Goal: Information Seeking & Learning: Understand process/instructions

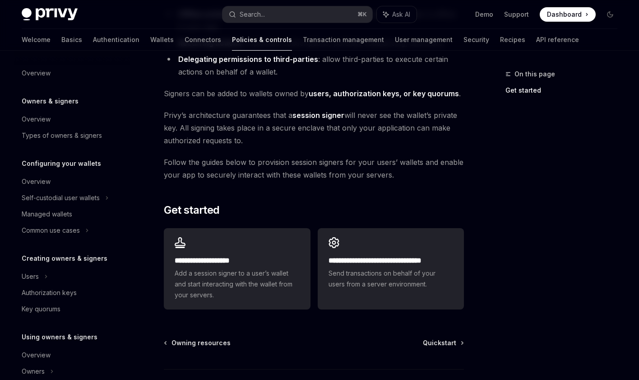
scroll to position [188, 0]
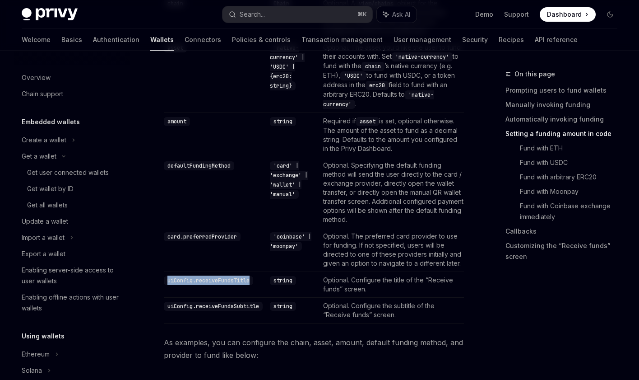
scroll to position [416, 0]
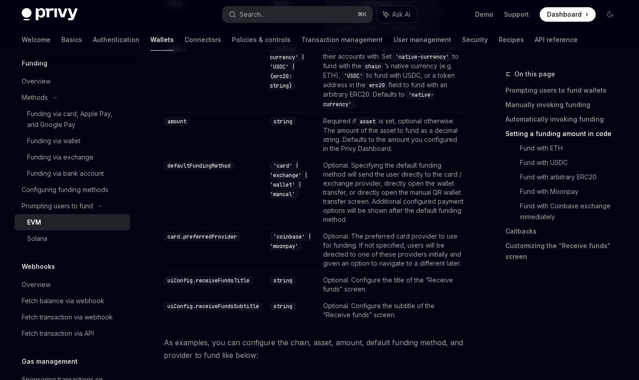
click at [237, 180] on td "defaultFundingMethod" at bounding box center [215, 192] width 102 height 71
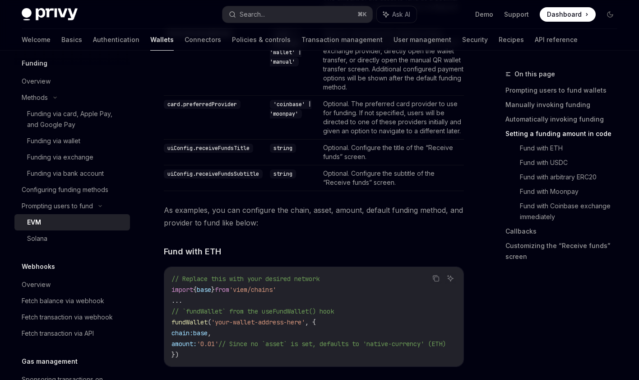
scroll to position [1101, 0]
click at [84, 233] on div "Solana" at bounding box center [76, 238] width 98 height 11
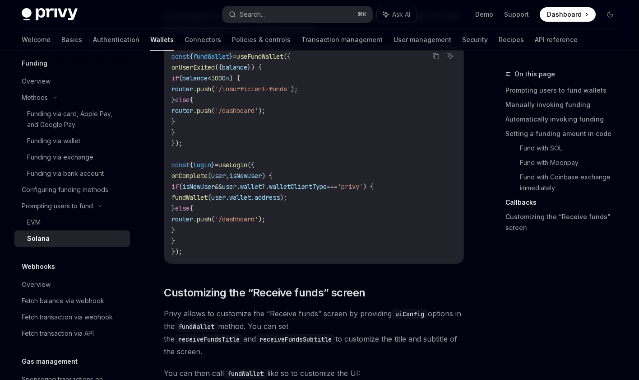
scroll to position [1611, 0]
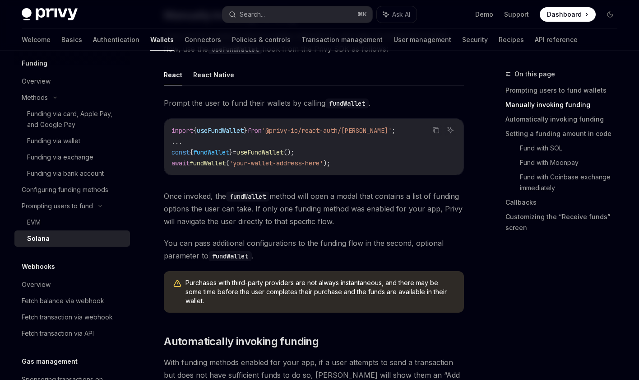
scroll to position [321, 0]
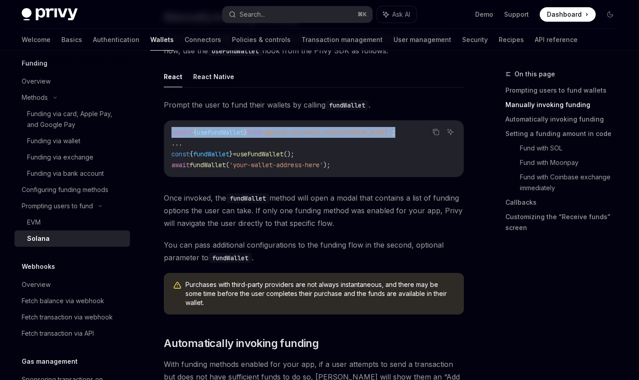
drag, startPoint x: 171, startPoint y: 132, endPoint x: 397, endPoint y: 137, distance: 226.2
click at [397, 137] on code "import { useFundWallet } from '@privy-io/react-auth/solana' ; ... const { fundW…" at bounding box center [314, 148] width 285 height 43
copy span "import { useFundWallet } from '@privy-io/react-auth/solana' ;"
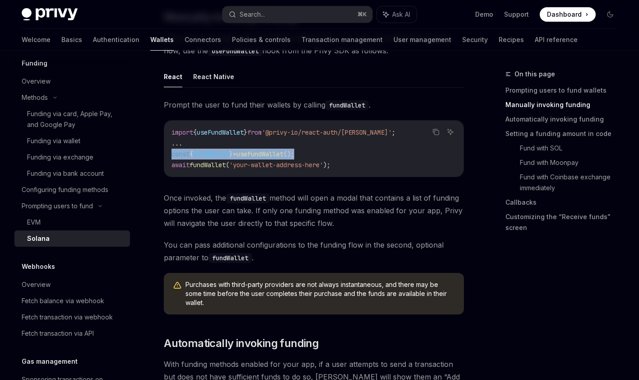
drag, startPoint x: 172, startPoint y: 153, endPoint x: 358, endPoint y: 153, distance: 186.0
click at [358, 153] on code "import { useFundWallet } from '@privy-io/react-auth/solana' ; ... const { fundW…" at bounding box center [314, 148] width 285 height 43
copy span "const { fundWallet } = useFundWallet ();"
click at [313, 213] on span "Once invoked, the fundWallet method will open a modal that contains a list of f…" at bounding box center [314, 210] width 300 height 38
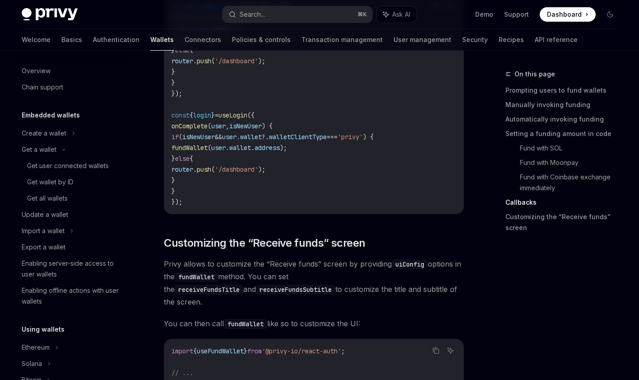
scroll to position [0, 0]
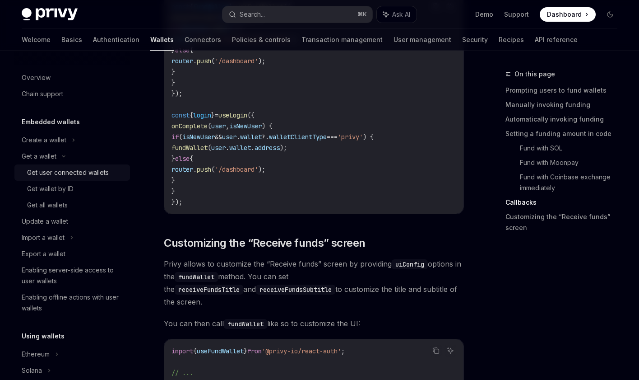
click at [64, 172] on div "Get user connected wallets" at bounding box center [68, 172] width 82 height 11
type textarea "*"
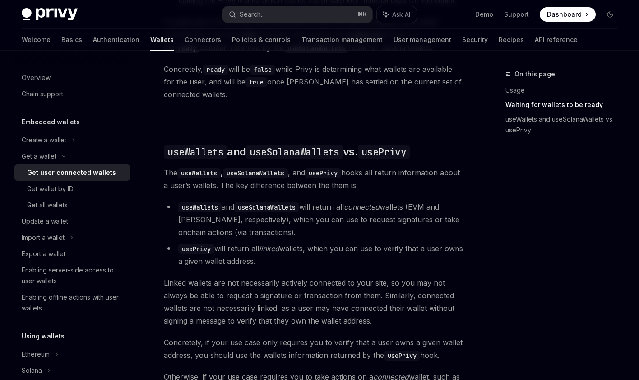
scroll to position [704, 0]
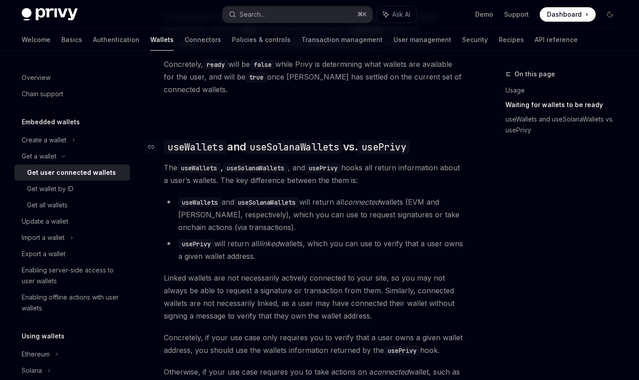
click at [320, 154] on code "useSolanaWallets" at bounding box center [294, 147] width 97 height 14
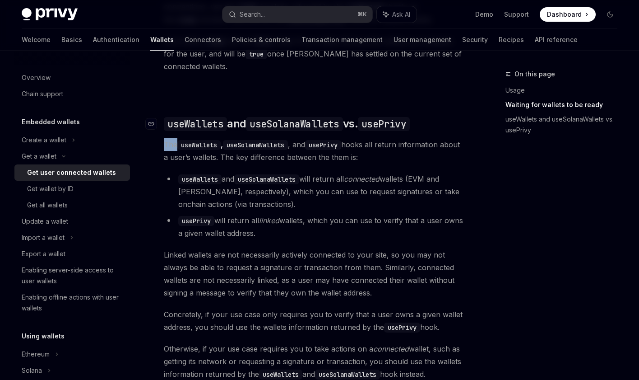
click at [320, 154] on div "Ethereum Solana To access connected wallets with the React SDK, use the wallets…" at bounding box center [314, 3] width 300 height 753
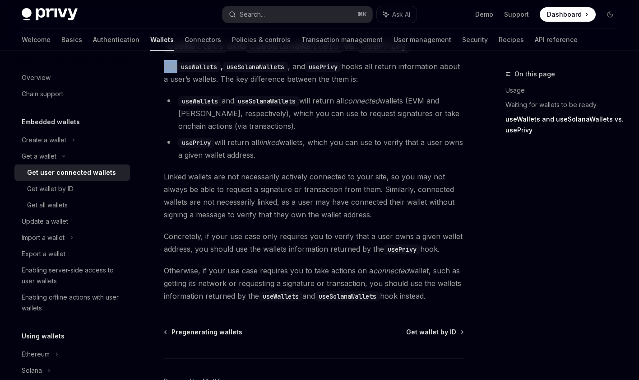
scroll to position [807, 0]
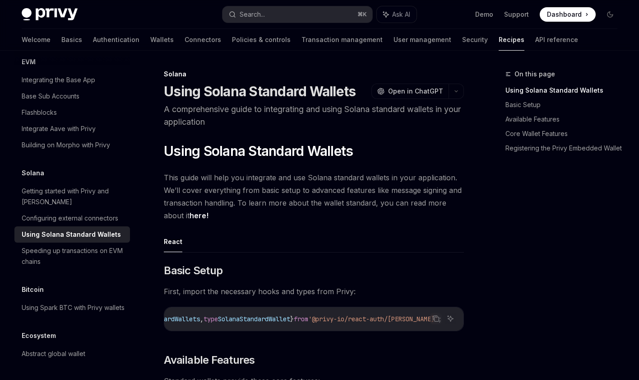
scroll to position [0, 93]
drag, startPoint x: 332, startPoint y: 320, endPoint x: 420, endPoint y: 320, distance: 87.6
click at [421, 321] on span "'@privy-io/react-auth/[PERSON_NAME]'" at bounding box center [373, 319] width 130 height 8
click at [438, 319] on icon "Copy the contents from the code block" at bounding box center [435, 318] width 7 height 7
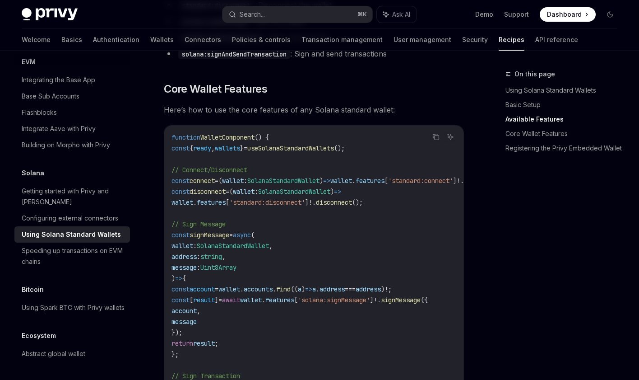
scroll to position [414, 0]
click at [88, 186] on div "Getting started with Privy and Solana" at bounding box center [73, 197] width 103 height 22
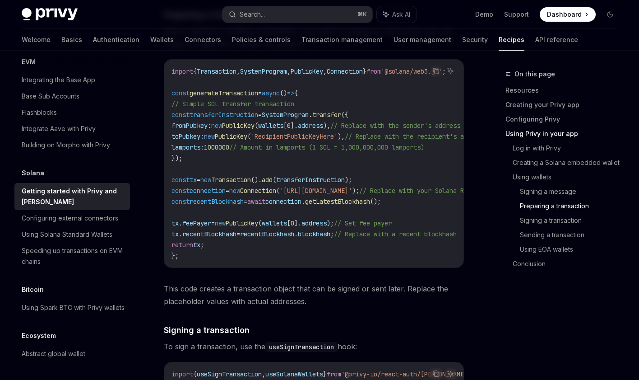
scroll to position [2016, 0]
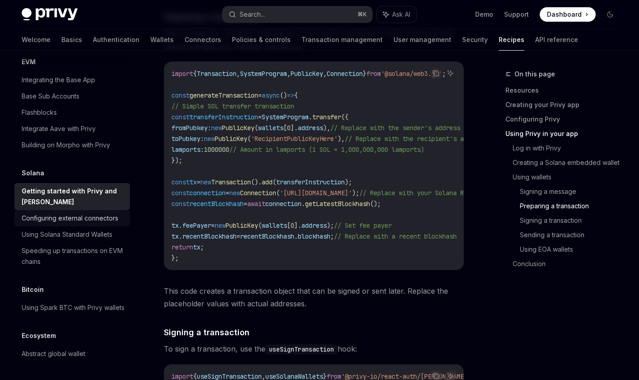
click at [48, 213] on div "Configuring external connectors" at bounding box center [70, 218] width 97 height 11
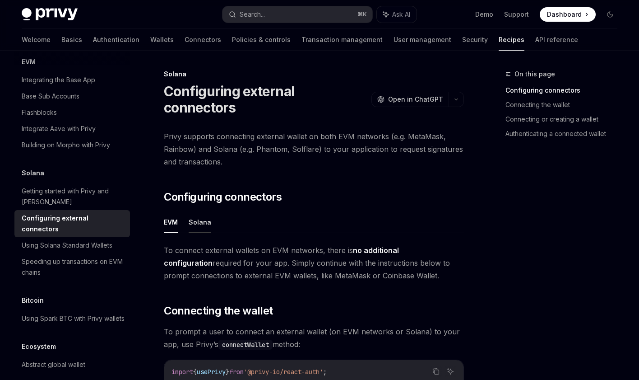
click at [202, 212] on button "Solana" at bounding box center [200, 221] width 23 height 21
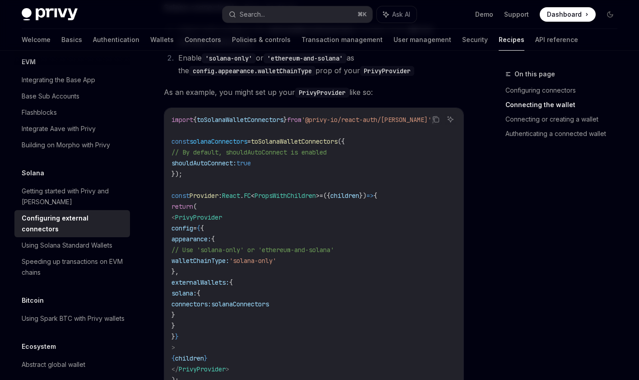
scroll to position [443, 0]
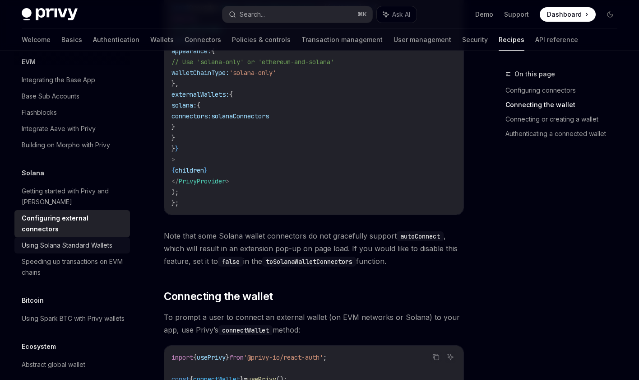
click at [81, 237] on link "Using Solana Standard Wallets" at bounding box center [72, 245] width 116 height 16
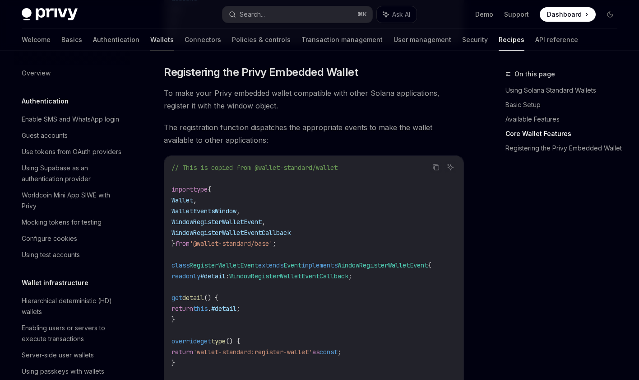
click at [150, 36] on link "Wallets" at bounding box center [161, 40] width 23 height 22
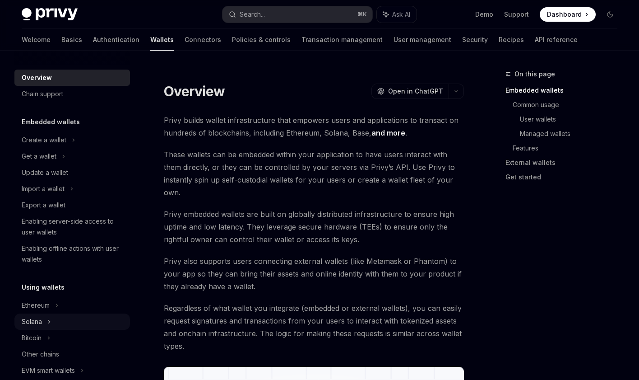
click at [38, 162] on div "Solana" at bounding box center [39, 156] width 35 height 11
type textarea "*"
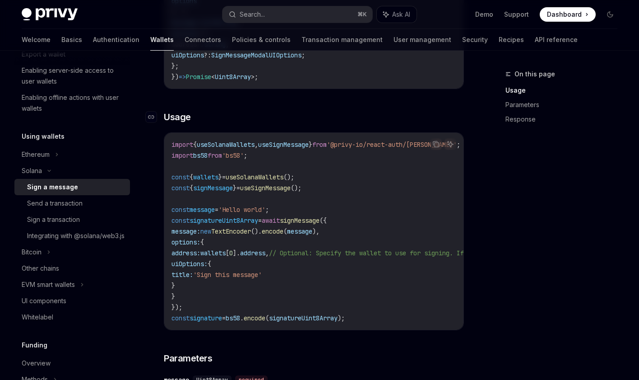
scroll to position [202, 0]
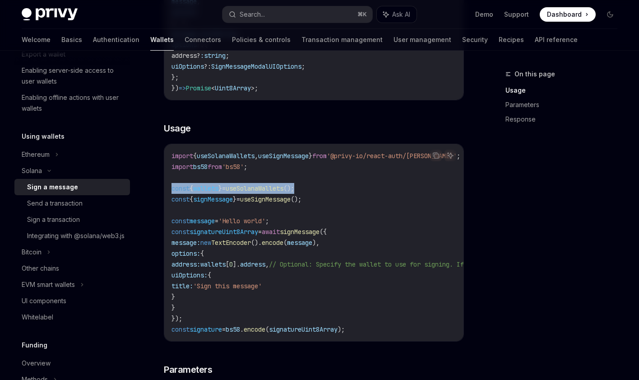
drag, startPoint x: 172, startPoint y: 189, endPoint x: 412, endPoint y: 189, distance: 240.1
click at [412, 189] on code "import { useSolanaWallets , useSignMessage } from '@privy-io/react-auth/solana'…" at bounding box center [410, 242] width 477 height 184
copy span "const { wallets } = useSolanaWallets ();"
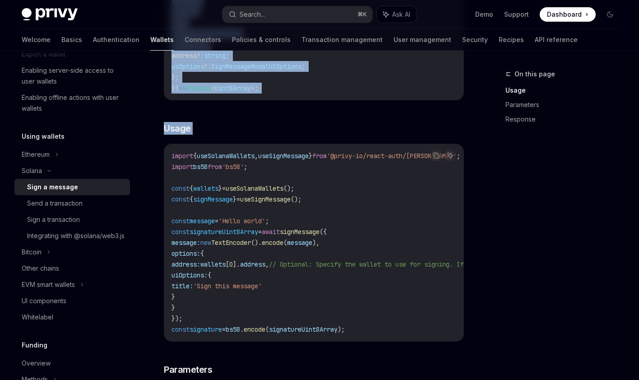
scroll to position [0, 230]
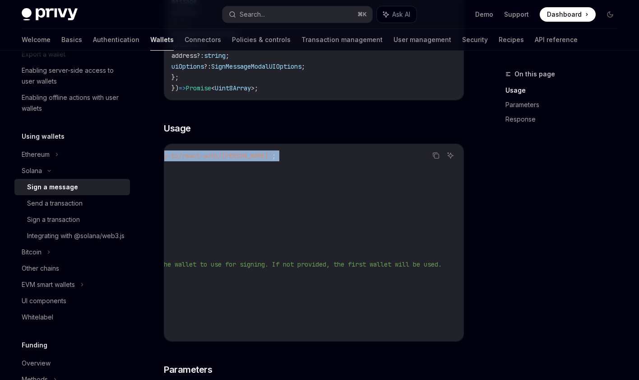
drag, startPoint x: 172, startPoint y: 153, endPoint x: 336, endPoint y: 161, distance: 164.0
click at [336, 161] on code "import { useSolanaWallets , useSignMessage } from '@privy-io/react-auth/solana'…" at bounding box center [225, 242] width 477 height 184
copy code "import { useSolanaWallets , useSignMessage } from '@privy-io/react-auth/solana'…"
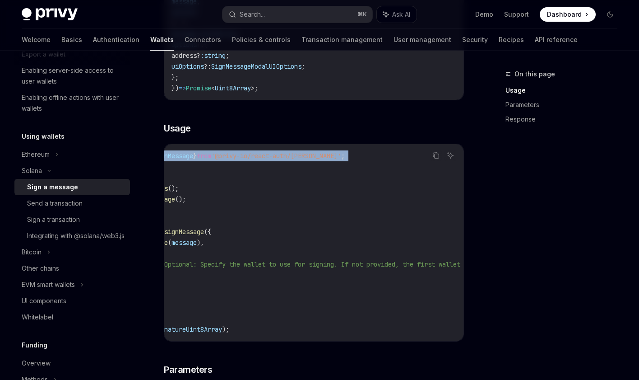
scroll to position [0, 0]
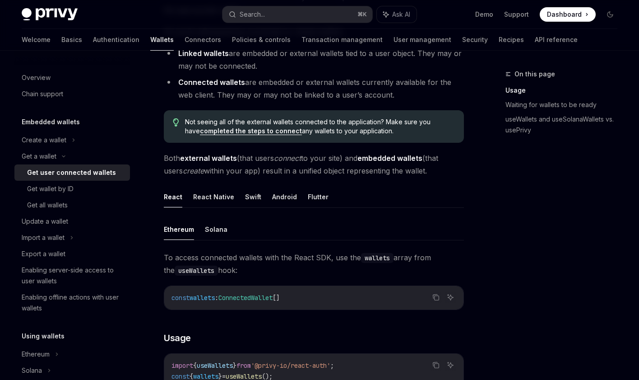
scroll to position [137, 0]
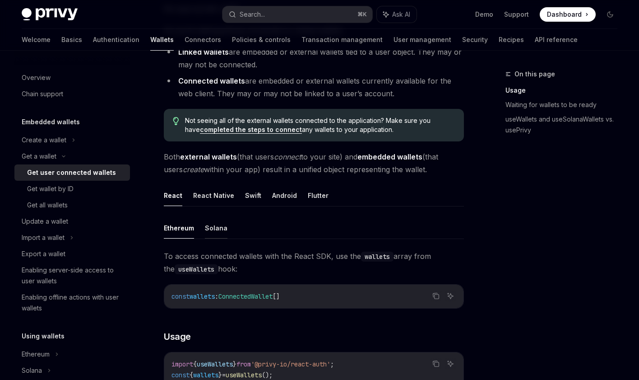
click at [218, 226] on button "Solana" at bounding box center [216, 227] width 23 height 21
click at [183, 228] on button "Ethereum" at bounding box center [179, 227] width 30 height 21
click at [206, 228] on button "Solana" at bounding box center [216, 227] width 23 height 21
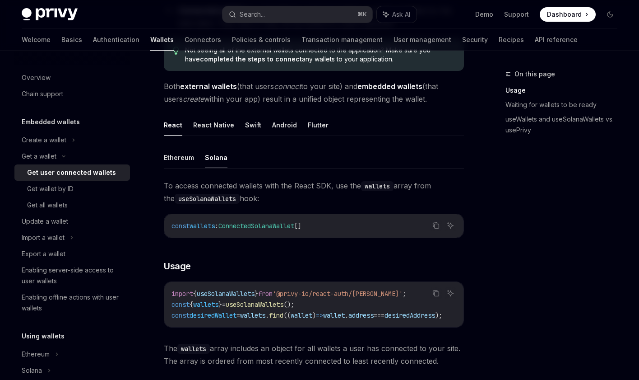
scroll to position [218, 0]
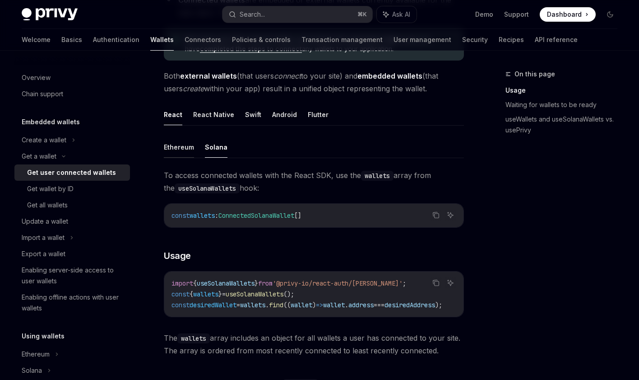
click at [186, 151] on button "Ethereum" at bounding box center [179, 146] width 30 height 21
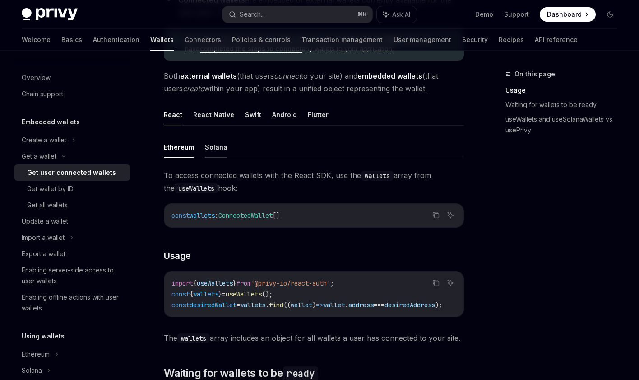
click at [211, 151] on button "Solana" at bounding box center [216, 146] width 23 height 21
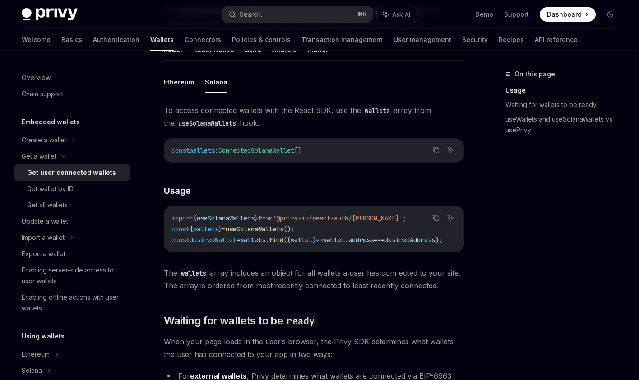
scroll to position [282, 0]
click at [186, 86] on button "Ethereum" at bounding box center [179, 82] width 30 height 21
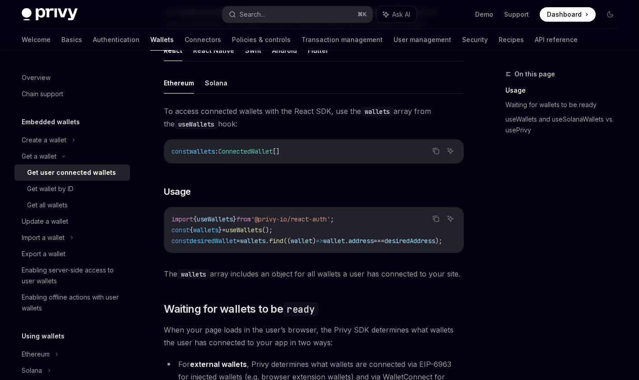
click at [230, 88] on ul "Ethereum Solana" at bounding box center [314, 83] width 300 height 22
click at [219, 83] on button "Solana" at bounding box center [216, 82] width 23 height 21
type textarea "*"
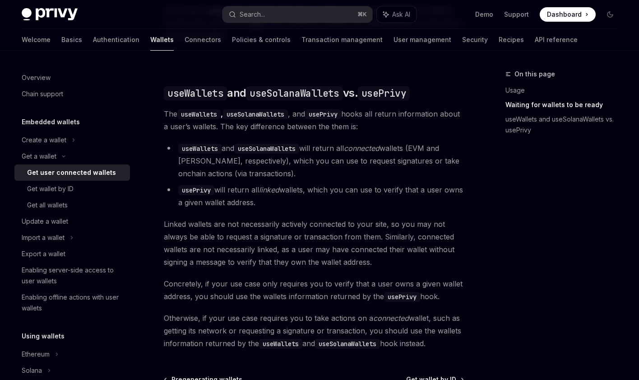
scroll to position [768, 0]
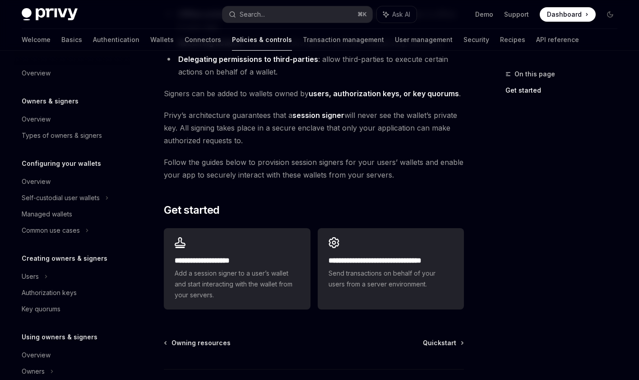
scroll to position [188, 0]
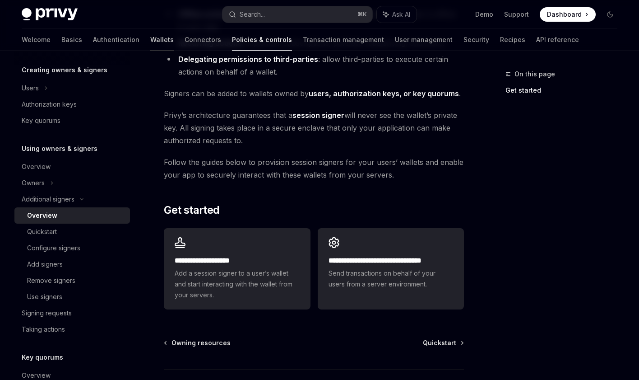
click at [150, 38] on link "Wallets" at bounding box center [161, 40] width 23 height 22
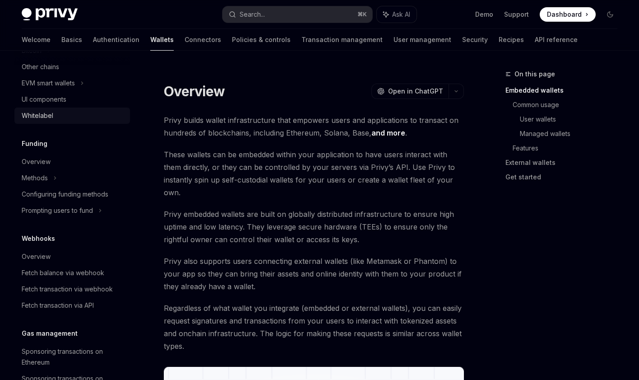
scroll to position [287, 0]
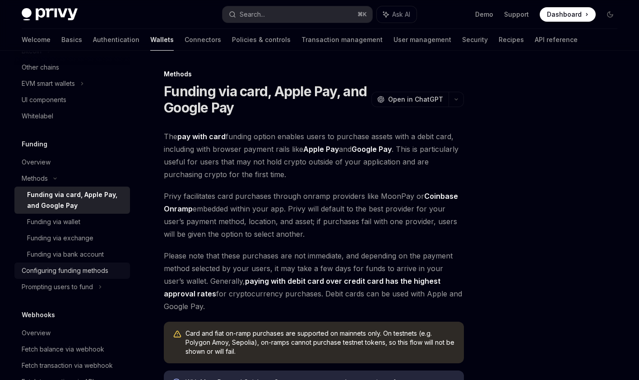
click at [52, 274] on div "Configuring funding methods" at bounding box center [65, 270] width 87 height 11
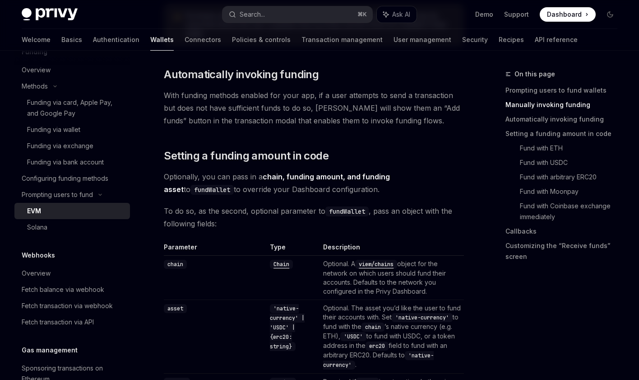
scroll to position [715, 0]
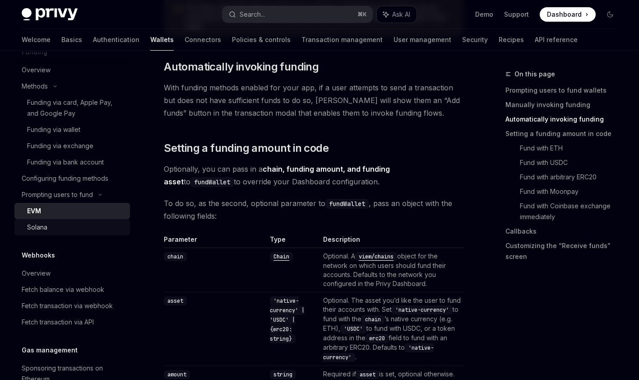
click at [67, 228] on div "Solana" at bounding box center [76, 227] width 98 height 11
type textarea "*"
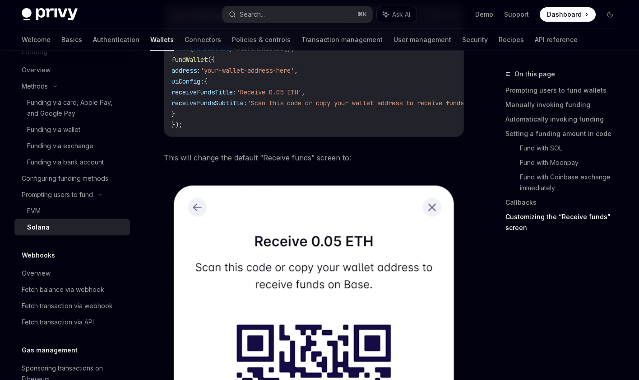
scroll to position [2003, 0]
